Goal: Transaction & Acquisition: Purchase product/service

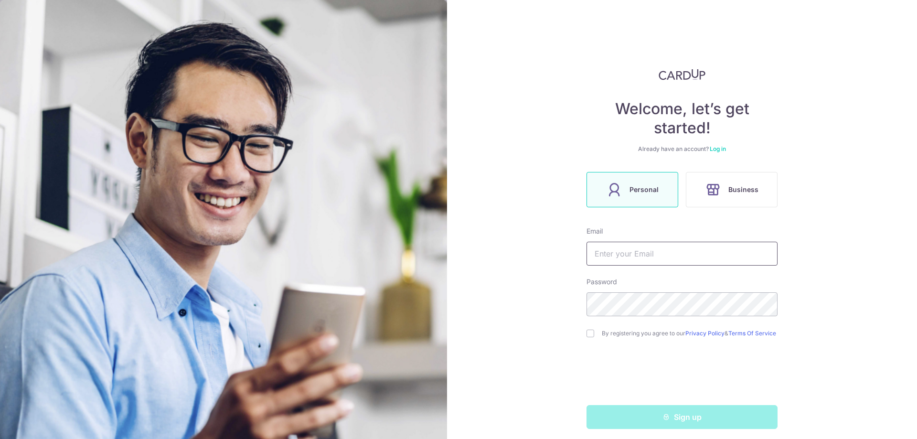
drag, startPoint x: 0, startPoint y: 0, endPoint x: 669, endPoint y: 251, distance: 714.7
click at [669, 251] on input "text" at bounding box center [682, 254] width 191 height 24
click at [716, 155] on div "Welcome, let’s get started! Already have an account? Log in Personal Business E…" at bounding box center [682, 249] width 191 height 360
click at [717, 153] on div "Welcome, let’s get started! Already have an account? Log in Personal Business E…" at bounding box center [682, 249] width 191 height 360
click at [717, 149] on link "Log in" at bounding box center [718, 148] width 16 height 7
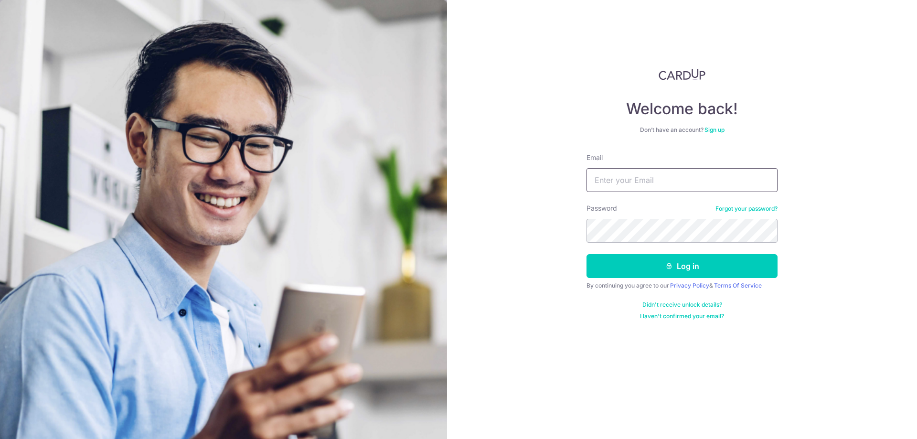
click at [670, 179] on input "Email" at bounding box center [682, 180] width 191 height 24
type input "Vernettatjx@gmail.com"
click at [587, 254] on button "Log in" at bounding box center [682, 266] width 191 height 24
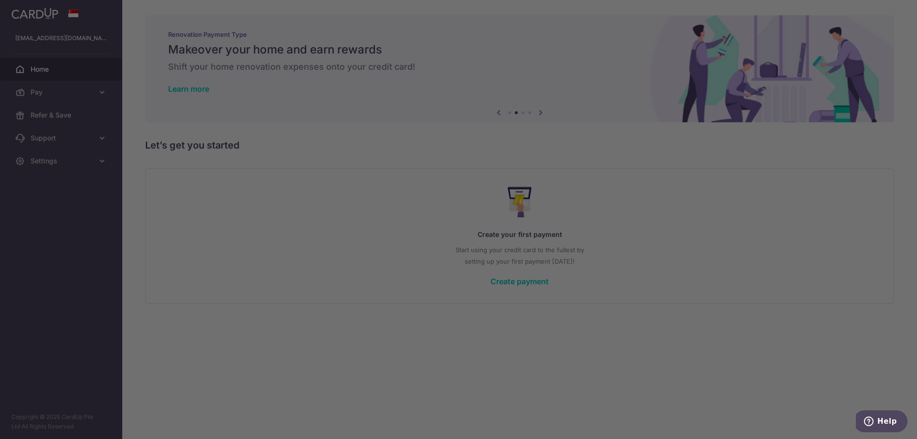
click at [234, 261] on div at bounding box center [463, 221] width 926 height 443
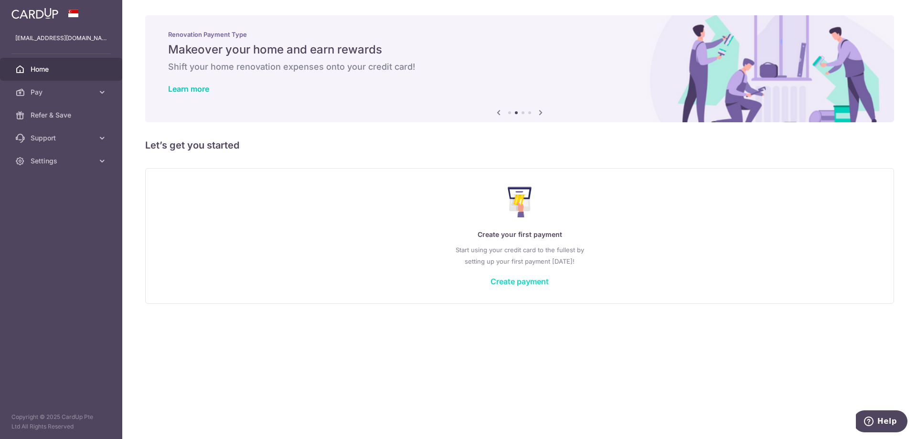
click at [529, 281] on link "Create payment" at bounding box center [520, 282] width 58 height 10
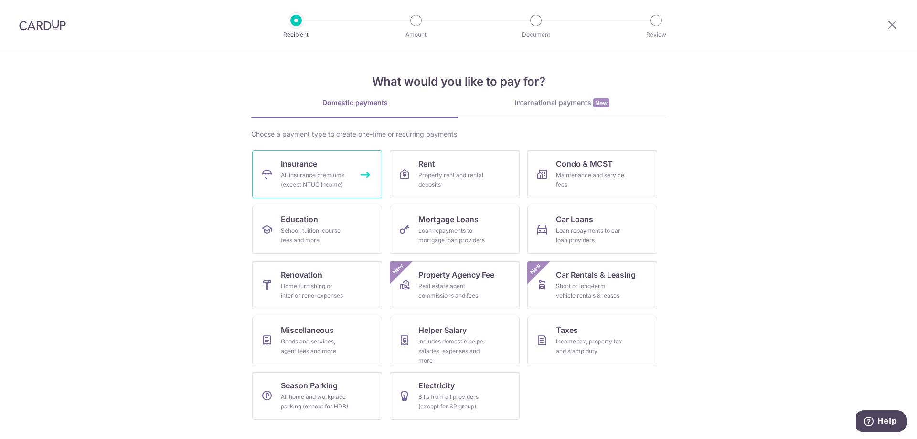
click at [310, 174] on div "All insurance premiums (except NTUC Income)" at bounding box center [315, 180] width 69 height 19
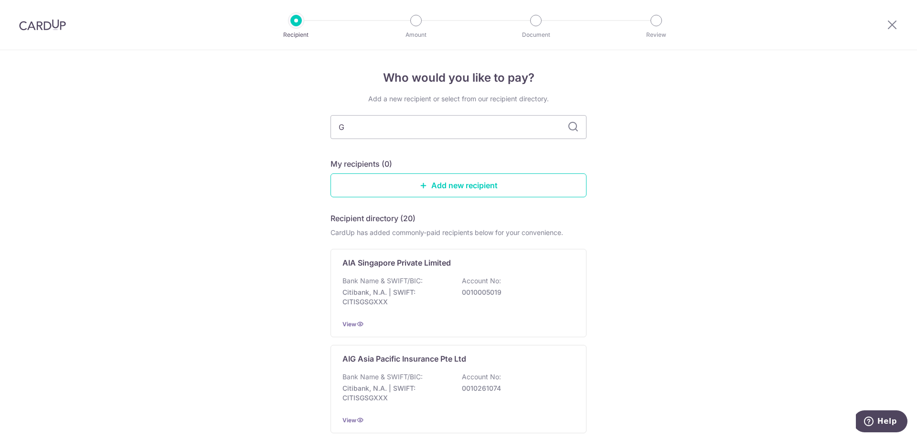
type input "Ge"
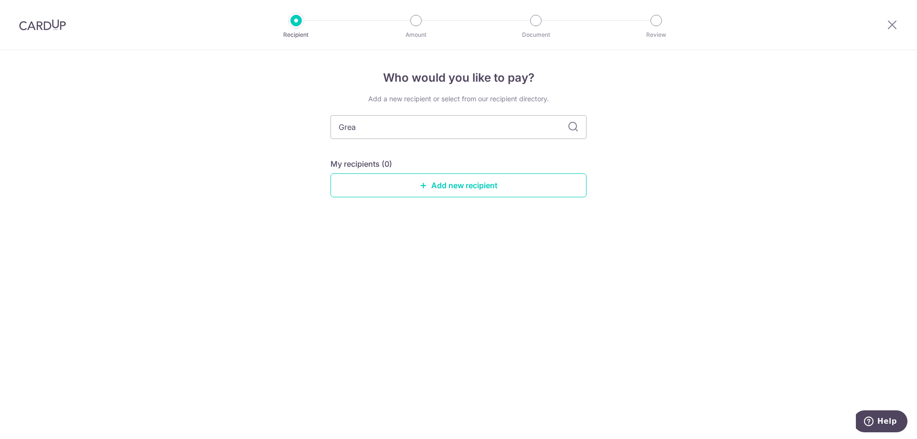
type input "Great"
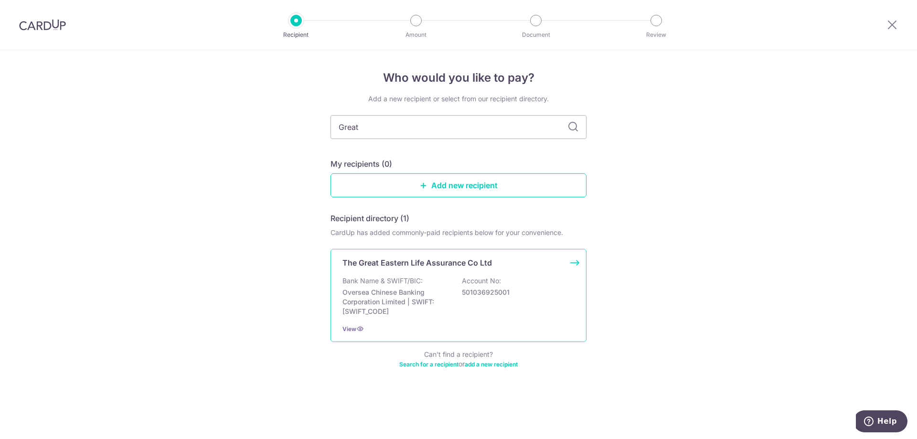
click at [411, 289] on p "Oversea Chinese Banking Corporation Limited | SWIFT: OCBCSGSGXXX" at bounding box center [395, 302] width 107 height 29
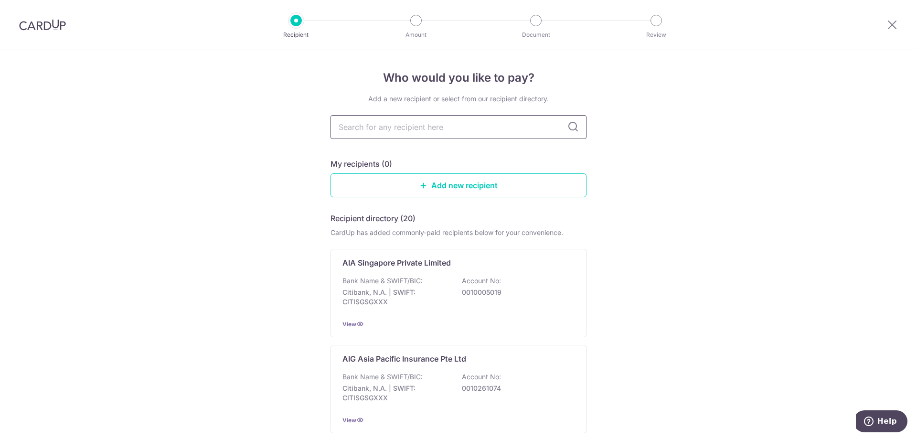
click at [385, 126] on input "text" at bounding box center [459, 127] width 256 height 24
type input "great eastern"
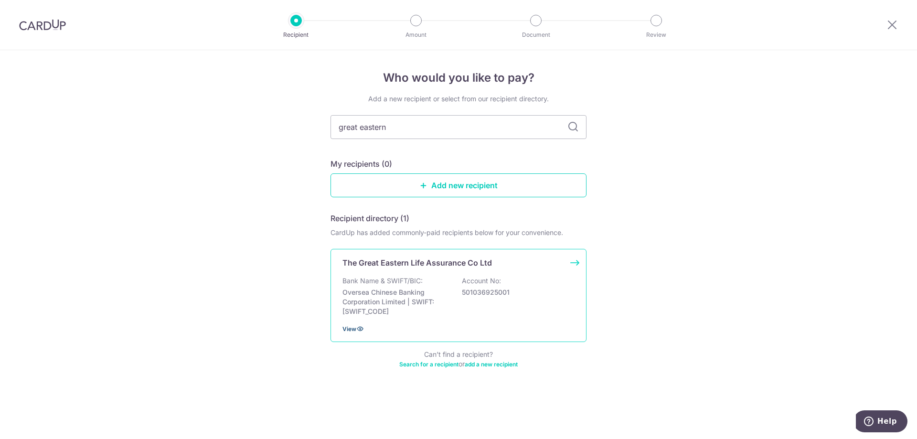
click at [354, 328] on span "View" at bounding box center [349, 328] width 14 height 7
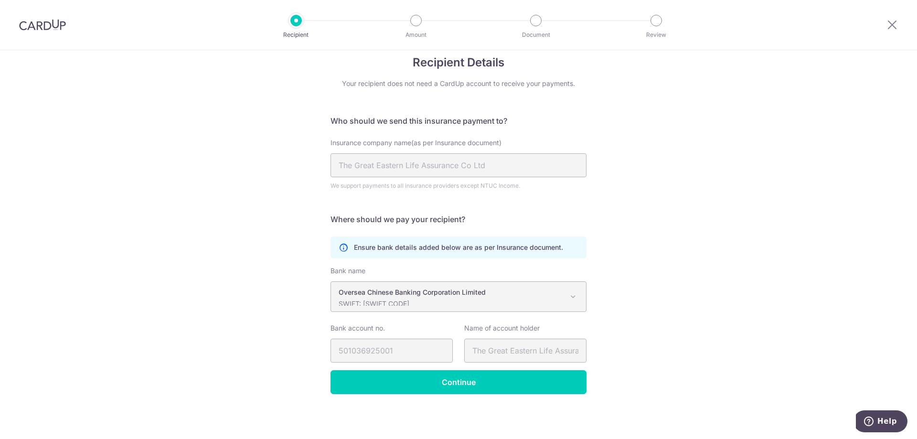
click at [703, 363] on div "Recipient Details Your recipient does not need a CardUp account to receive your…" at bounding box center [458, 237] width 917 height 404
